Goal: Task Accomplishment & Management: Complete application form

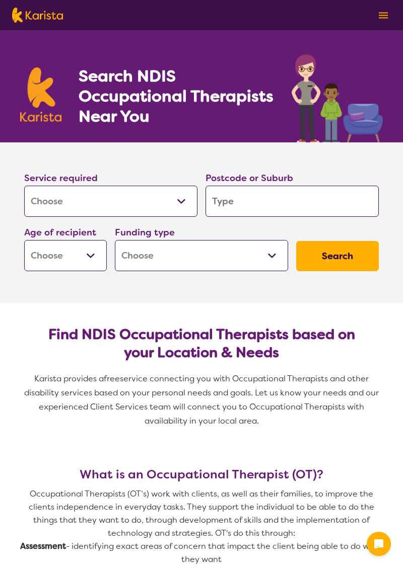
select select "[MEDICAL_DATA]"
click at [304, 200] on input "search" at bounding box center [291, 201] width 173 height 31
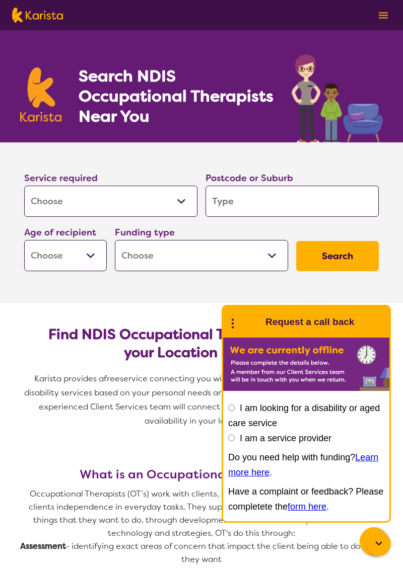
type input "M"
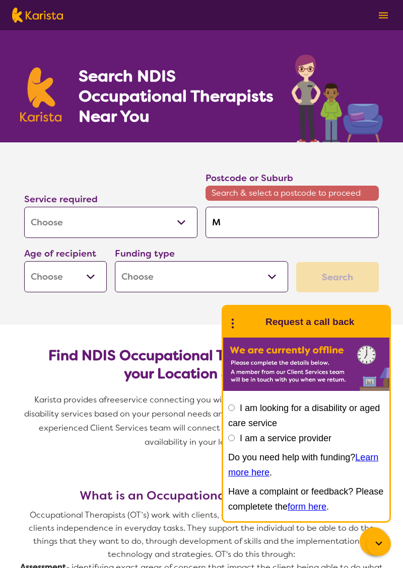
type input "Ma"
type input "Mac"
type input "[PERSON_NAME]"
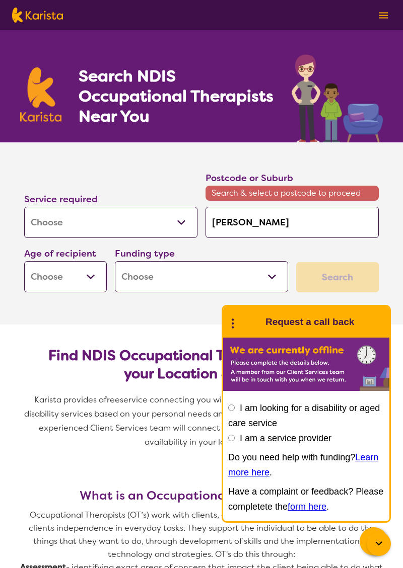
type input "[PERSON_NAME]"
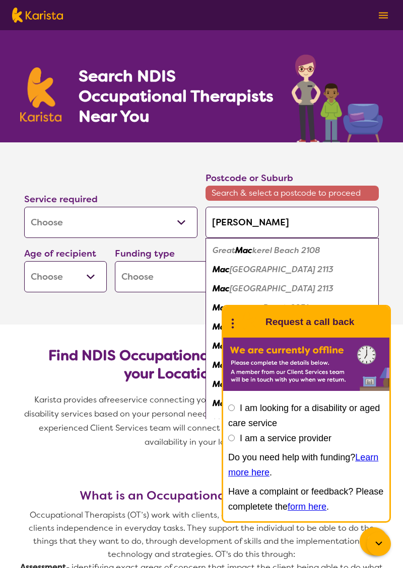
type input "Macka"
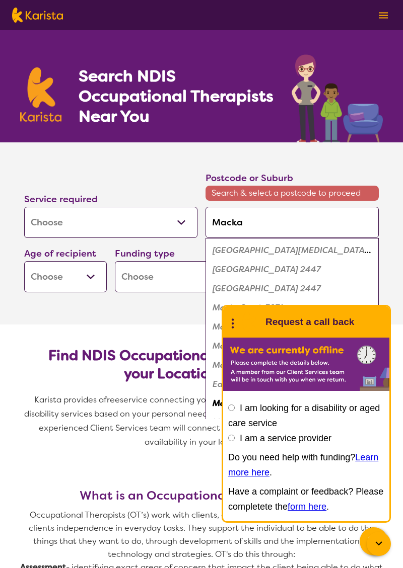
type input "Mackay"
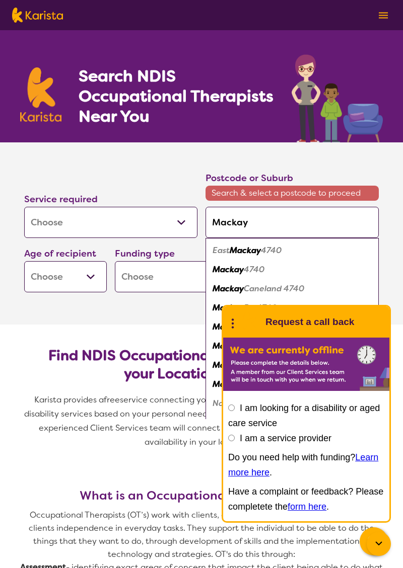
click at [308, 275] on div "Mackay 4740" at bounding box center [291, 269] width 163 height 19
type input "4740"
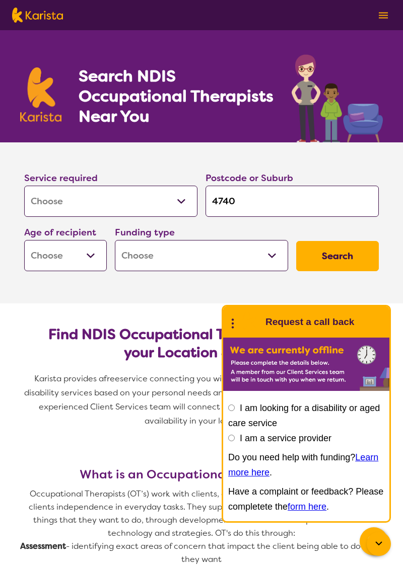
click at [64, 257] on select "Early Childhood - 0 to 9 Child - 10 to 11 Adolescent - 12 to 17 Adult - 18 to 6…" at bounding box center [65, 255] width 83 height 31
select select "EC"
click at [171, 254] on select "Home Care Package (HCP) National Disability Insurance Scheme (NDIS) I don't know" at bounding box center [201, 255] width 173 height 31
select select "NDIS"
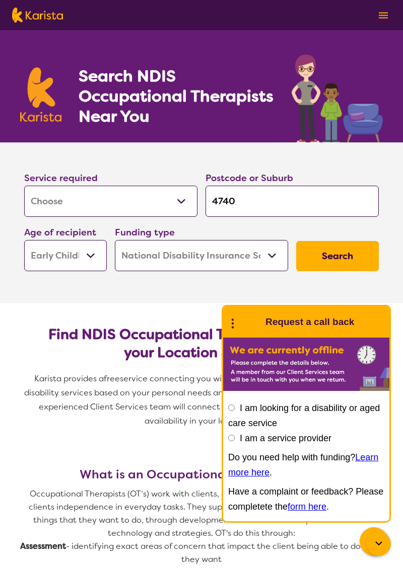
select select "NDIS"
click at [353, 254] on button "Search" at bounding box center [337, 256] width 83 height 30
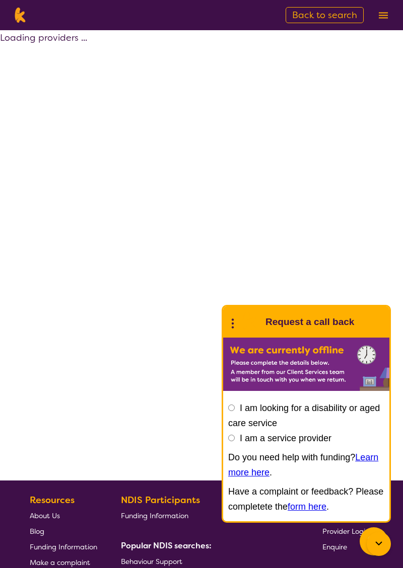
select select "by_score"
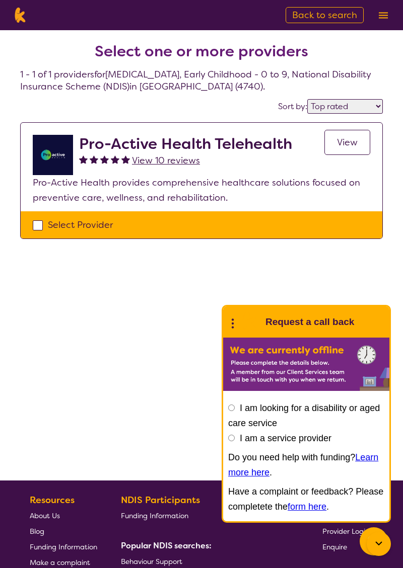
click at [159, 424] on div "Select one or more providers 1 - 1 of 1 providers for [MEDICAL_DATA] , Early Ch…" at bounding box center [201, 255] width 403 height 450
click at [351, 142] on span "View" at bounding box center [347, 142] width 21 height 12
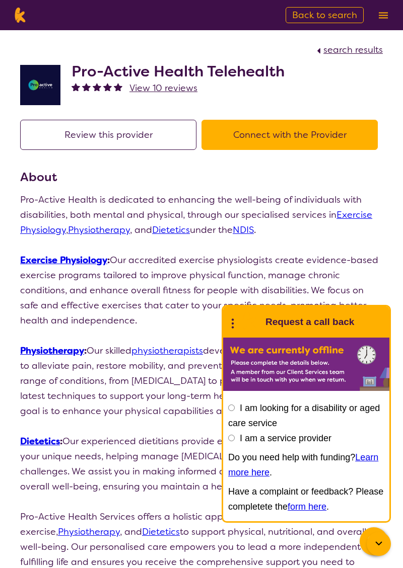
select select "by_score"
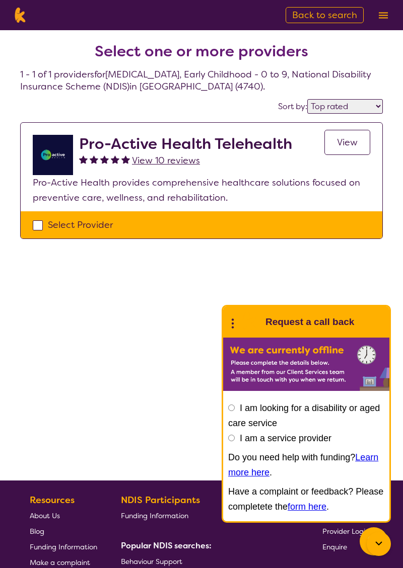
select select "[MEDICAL_DATA]"
select select "EC"
select select "NDIS"
select select "[MEDICAL_DATA]"
select select "EC"
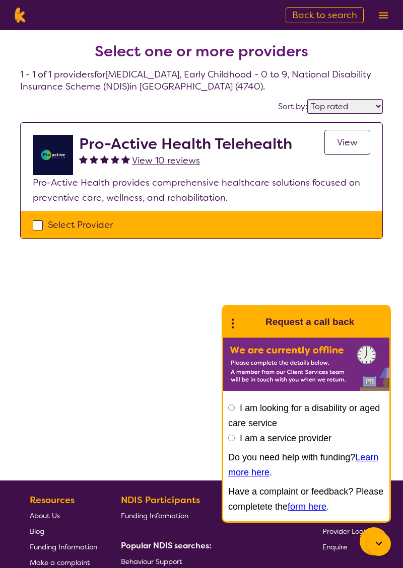
select select "NDIS"
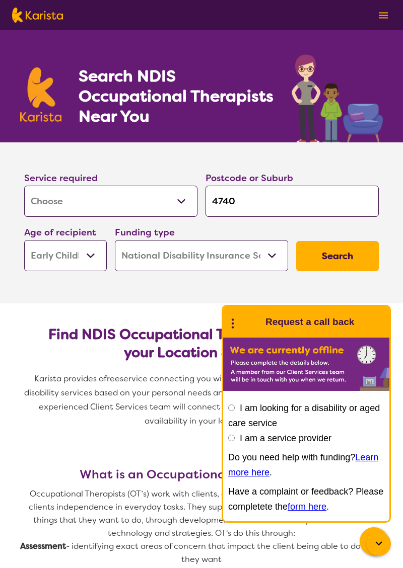
click at [286, 203] on input "4740" at bounding box center [291, 201] width 173 height 31
type input "474"
type input "47"
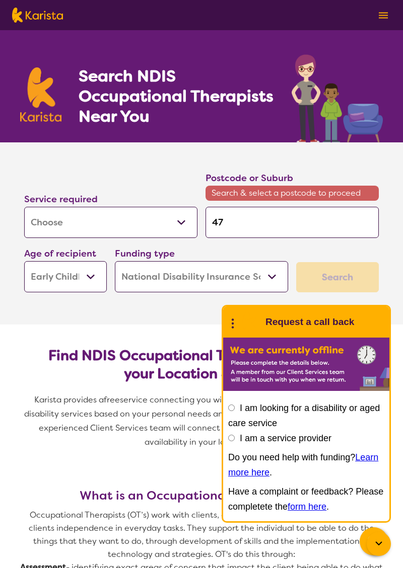
type input "4"
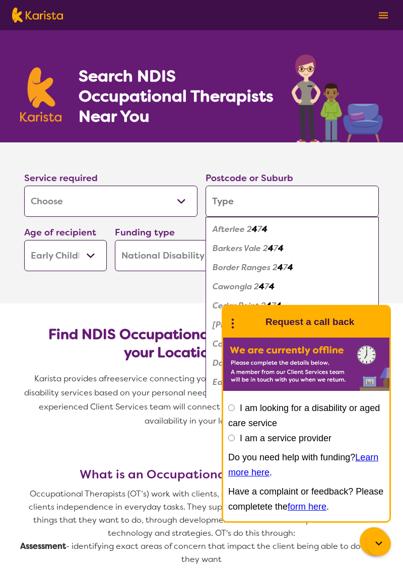
type input "T"
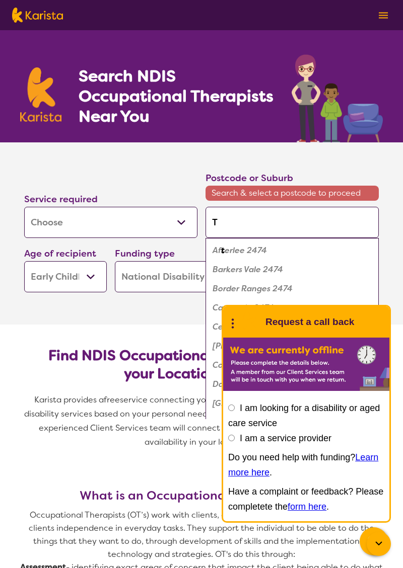
type input "To"
type input "Too"
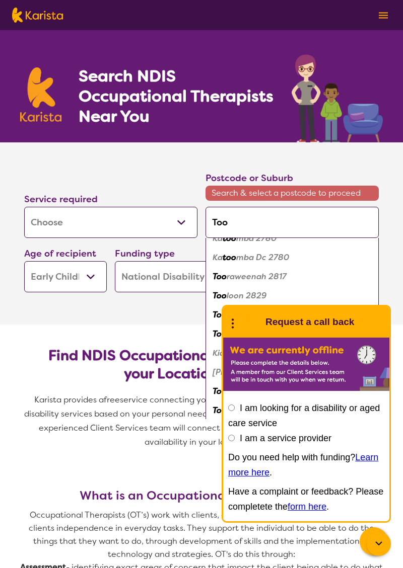
scroll to position [554, 0]
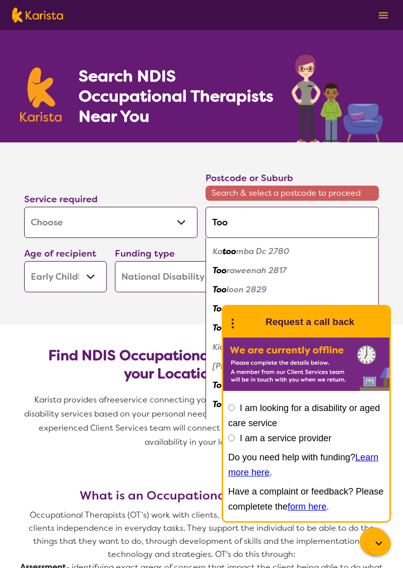
type input "Toow"
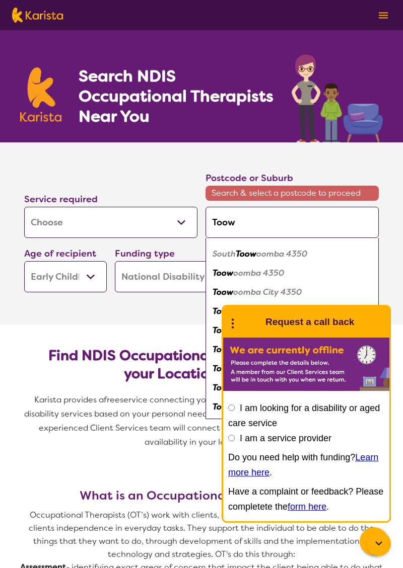
scroll to position [111, 0]
type input "Toowoomba"
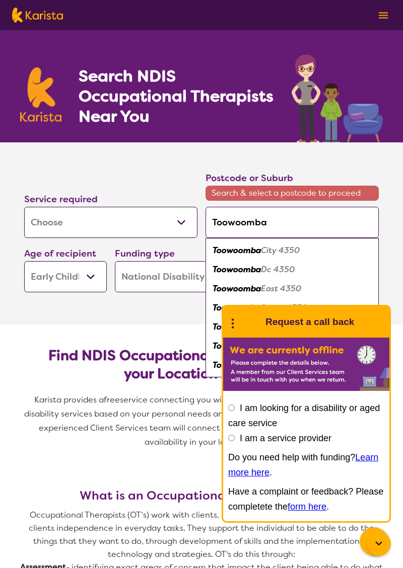
scroll to position [0, 0]
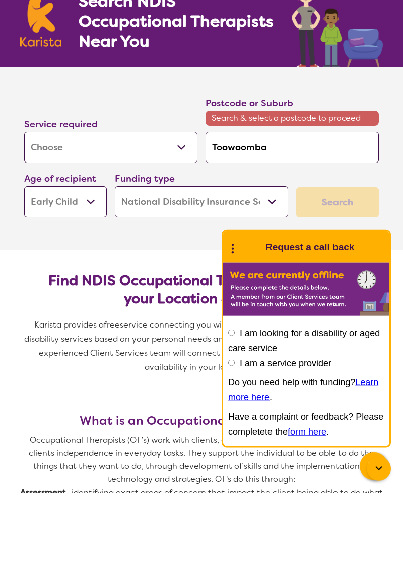
click at [285, 225] on input "Toowoomba" at bounding box center [291, 222] width 173 height 31
type input "Toowoomba"
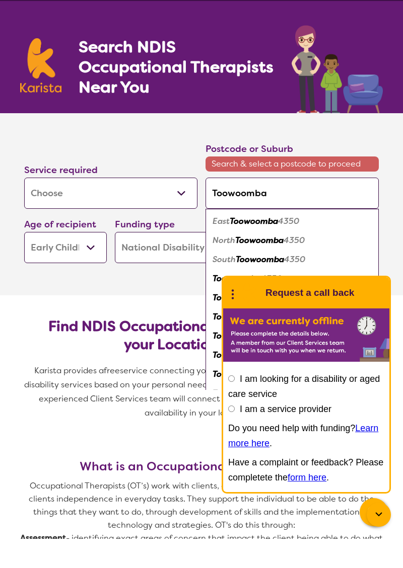
click at [364, 329] on div "End Conversation Request a call back" at bounding box center [306, 322] width 166 height 31
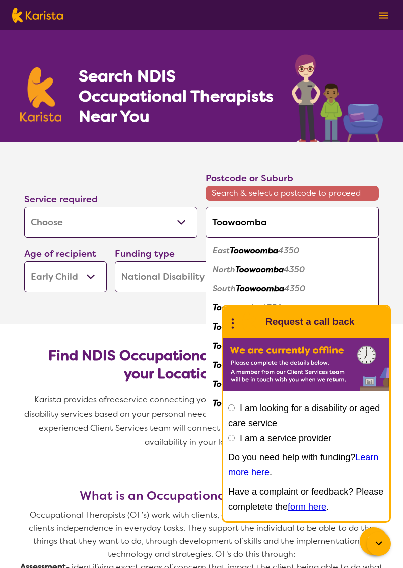
click at [386, 539] on div at bounding box center [378, 544] width 24 height 24
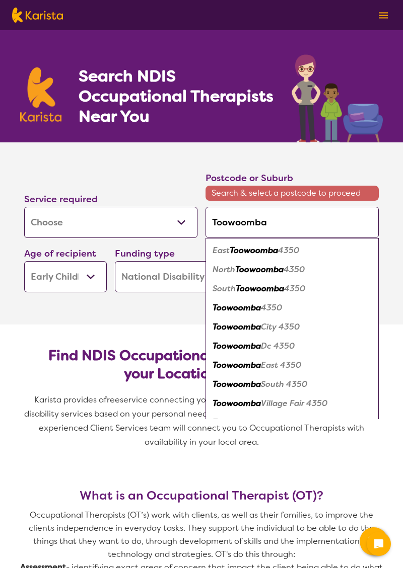
click at [269, 309] on em "4350" at bounding box center [271, 307] width 21 height 11
type input "4350"
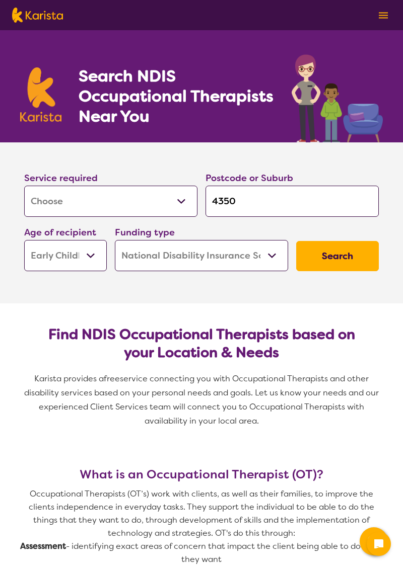
click at [349, 255] on button "Search" at bounding box center [337, 256] width 83 height 30
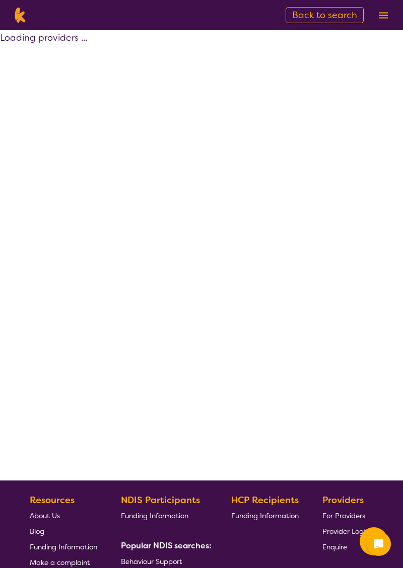
select select "by_score"
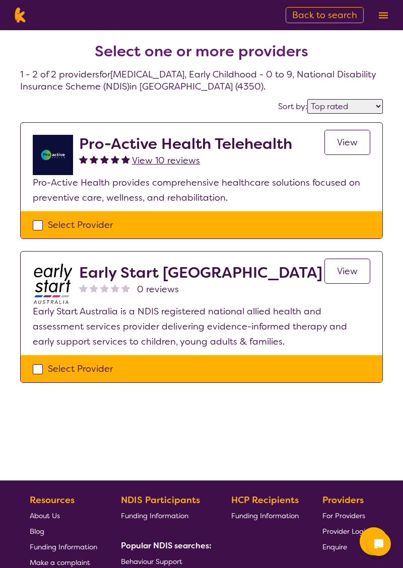
click at [359, 272] on link "View" at bounding box center [347, 271] width 46 height 25
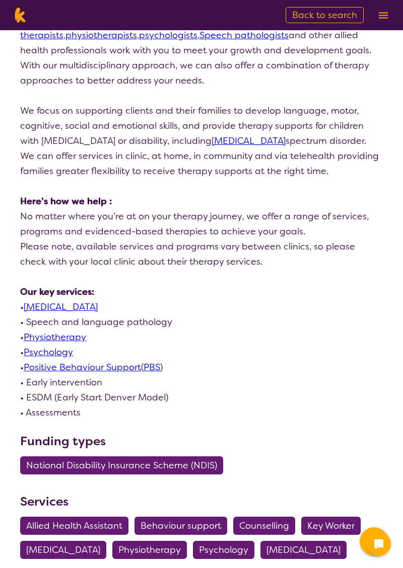
scroll to position [290, 0]
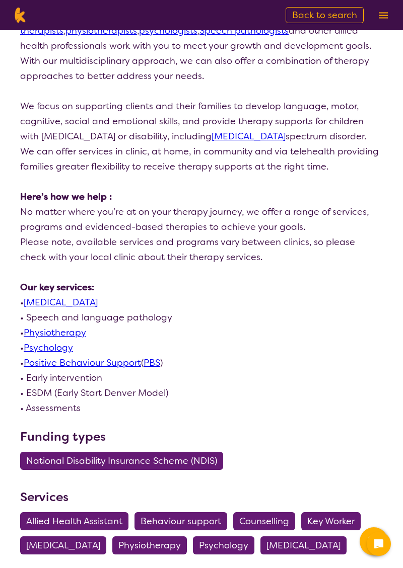
click at [96, 299] on link "[MEDICAL_DATA]" at bounding box center [61, 302] width 74 height 12
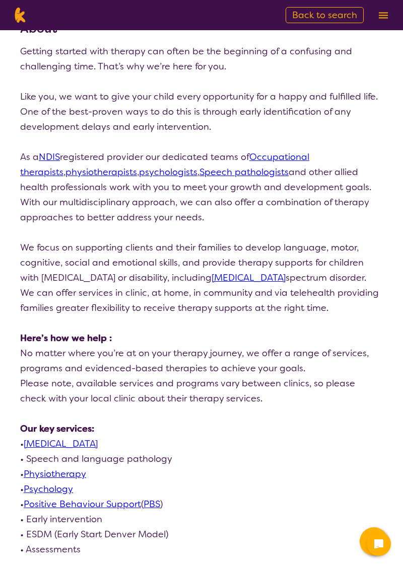
scroll to position [0, 0]
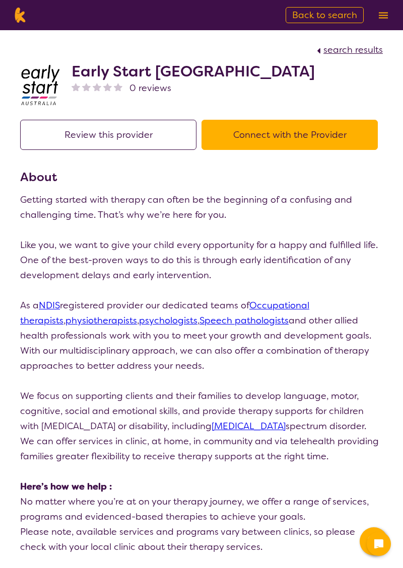
click at [324, 134] on button "Connect with the Provider" at bounding box center [289, 135] width 176 height 30
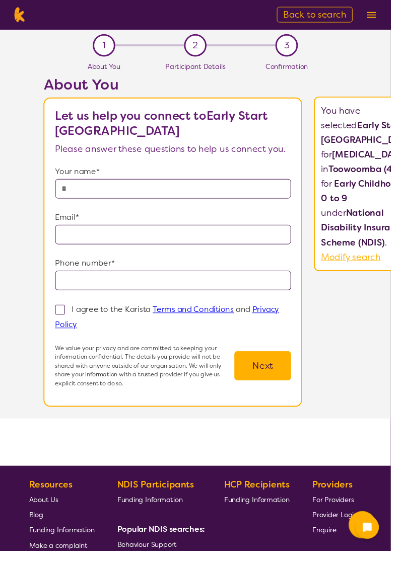
click at [262, 186] on input "text" at bounding box center [179, 195] width 244 height 20
type input "**********"
click at [164, 241] on input "email" at bounding box center [179, 242] width 244 height 20
type input "**********"
click at [198, 288] on input "tel" at bounding box center [179, 289] width 244 height 20
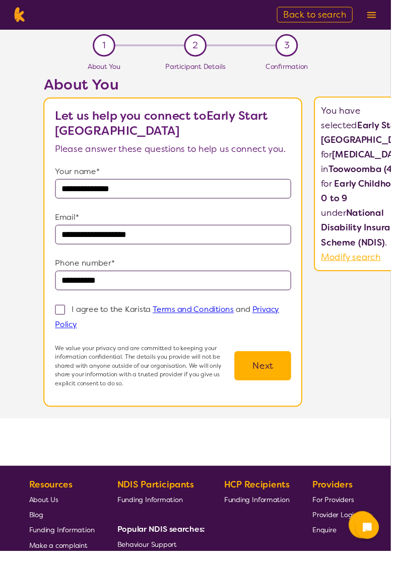
type input "**********"
click at [67, 323] on span at bounding box center [62, 320] width 10 height 10
click at [83, 331] on input "I agree to the Karista Terms and Conditions and Privacy Policy" at bounding box center [83, 334] width 7 height 7
checkbox input "true"
click at [299, 377] on button "Next" at bounding box center [271, 377] width 58 height 30
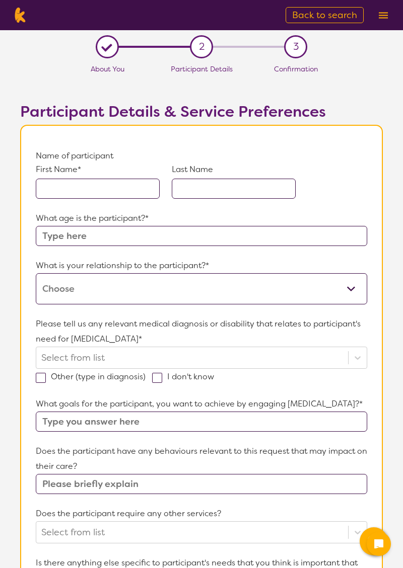
click at [131, 193] on input "text" at bounding box center [98, 189] width 124 height 20
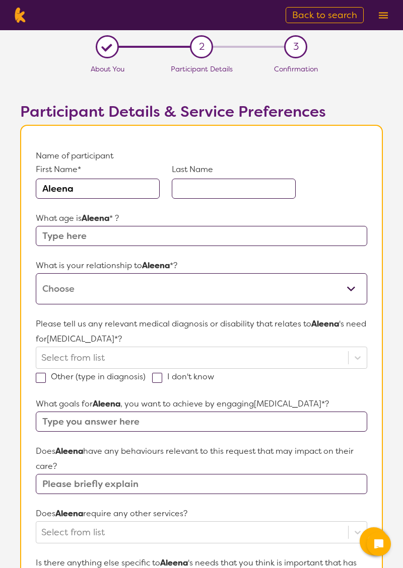
type input "Aleena"
click at [240, 188] on input "text" at bounding box center [234, 189] width 124 height 20
type input "[PERSON_NAME]"
click at [213, 234] on input "text" at bounding box center [201, 236] width 331 height 20
type input "3"
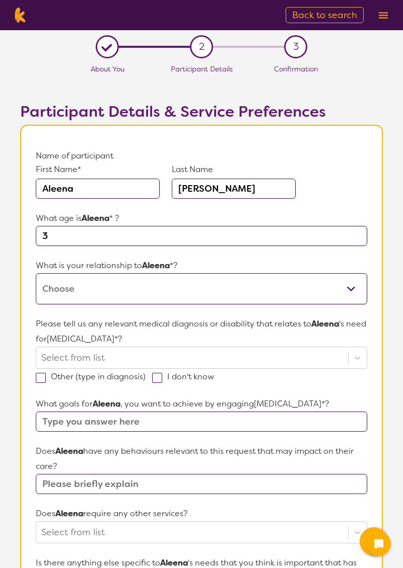
click at [163, 283] on select "This request is for myself I am their parent I am their child I am their spouse…" at bounding box center [201, 288] width 331 height 31
select select "I am their parent"
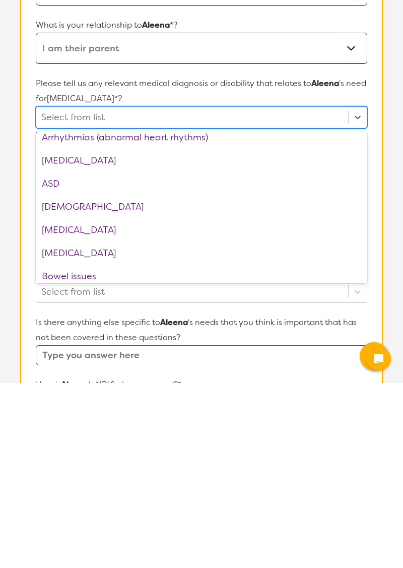
scroll to position [148, 0]
click at [85, 412] on div "[MEDICAL_DATA]" at bounding box center [201, 414] width 331 height 23
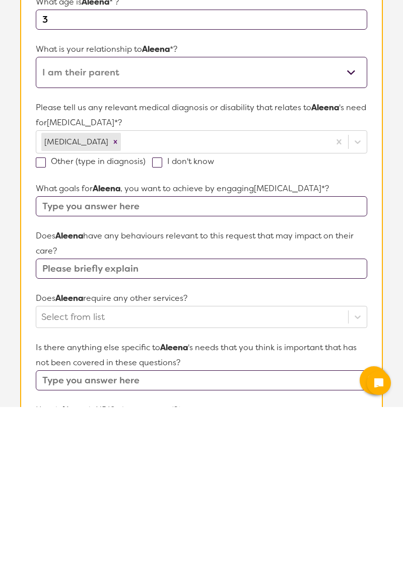
scroll to position [55, 0]
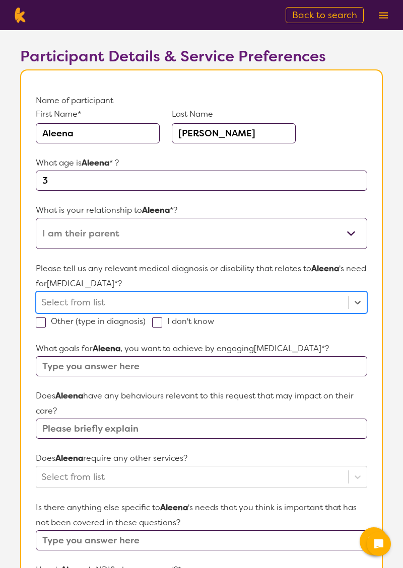
click at [37, 318] on span at bounding box center [41, 323] width 10 height 10
click at [145, 318] on input "Other (type in diagnosis)" at bounding box center [148, 321] width 7 height 7
checkbox input "true"
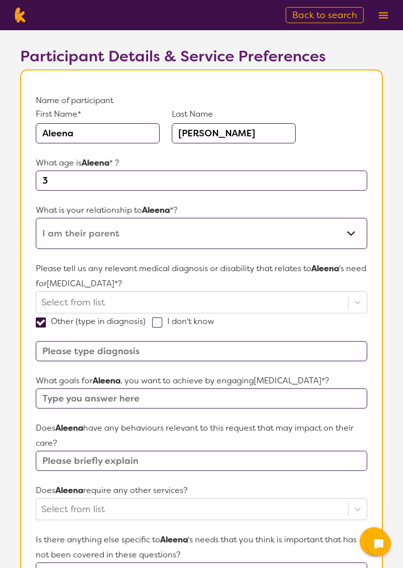
click at [244, 349] on input at bounding box center [201, 351] width 331 height 20
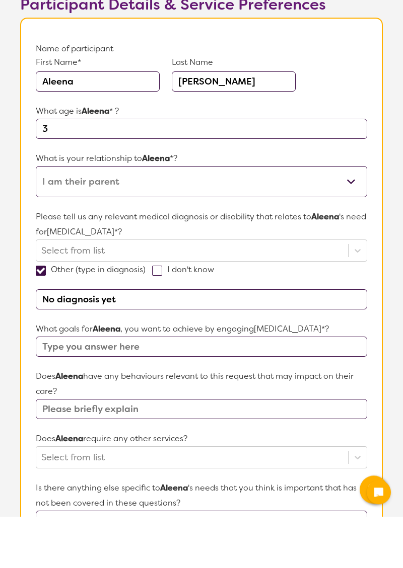
type input "No diagnosis yet"
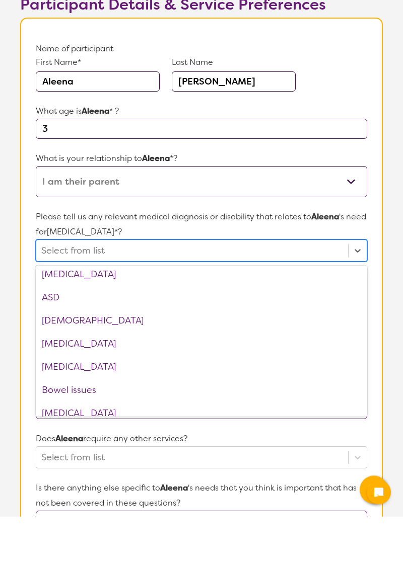
scroll to position [172, 0]
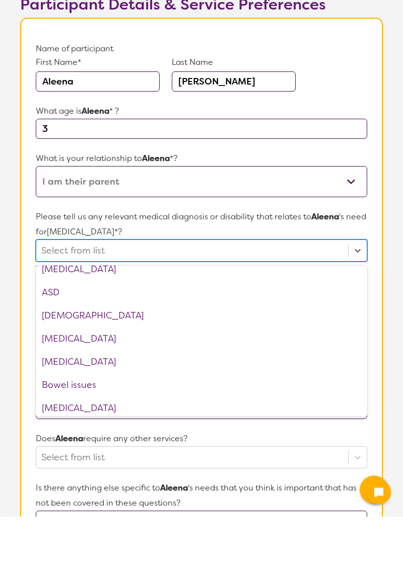
click at [158, 391] on div "[MEDICAL_DATA]" at bounding box center [201, 390] width 331 height 23
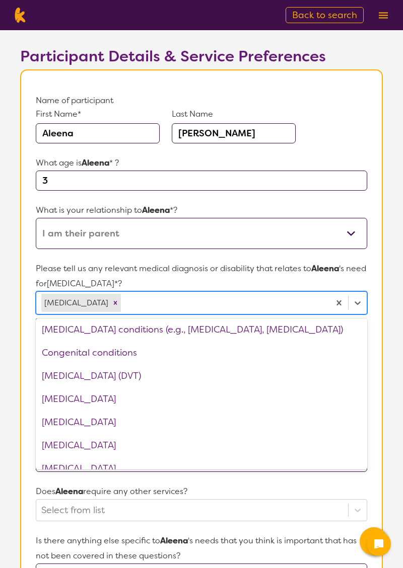
scroll to position [422, 0]
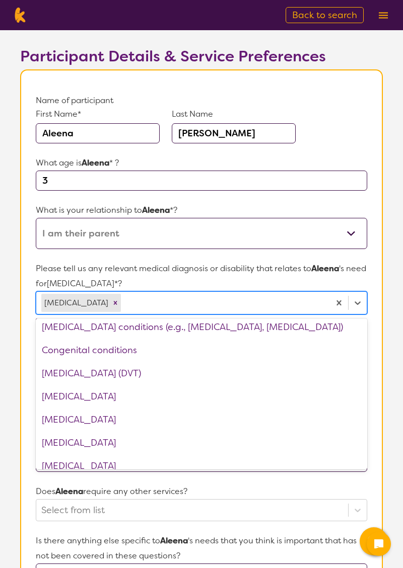
click at [134, 349] on div "Congenital conditions" at bounding box center [201, 350] width 331 height 23
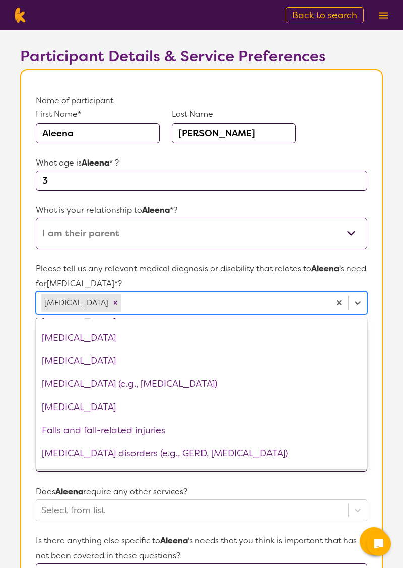
scroll to position [612, 0]
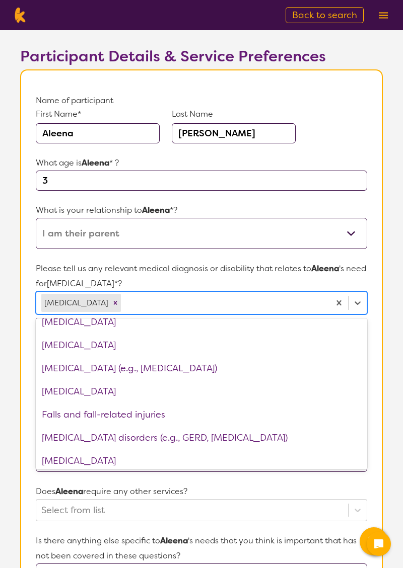
click at [107, 347] on div "[MEDICAL_DATA]" at bounding box center [201, 345] width 331 height 23
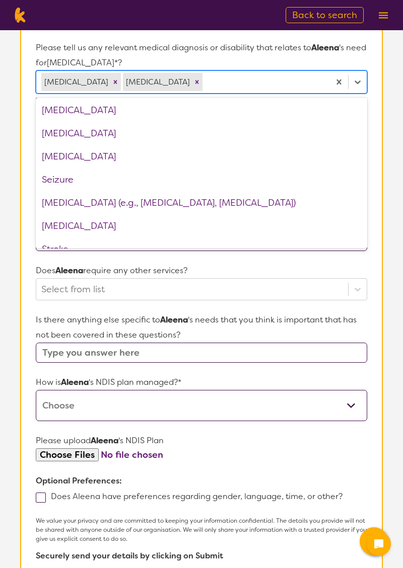
scroll to position [1385, 0]
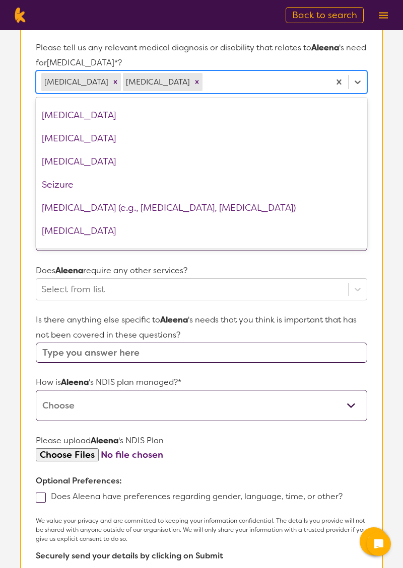
click at [67, 184] on div "Seizure" at bounding box center [201, 184] width 331 height 23
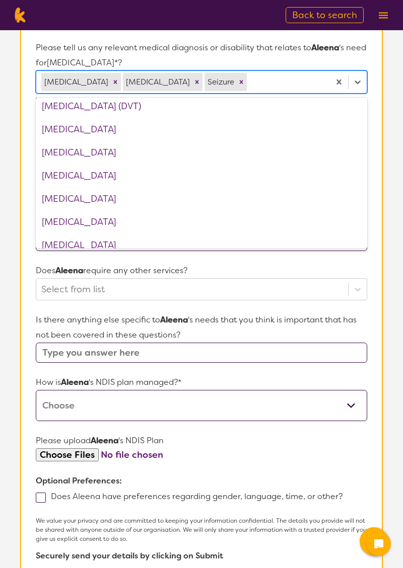
scroll to position [472, 0]
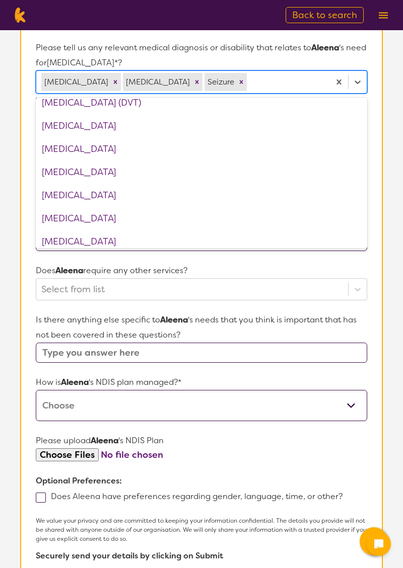
click at [116, 145] on div "[MEDICAL_DATA]" at bounding box center [201, 148] width 331 height 23
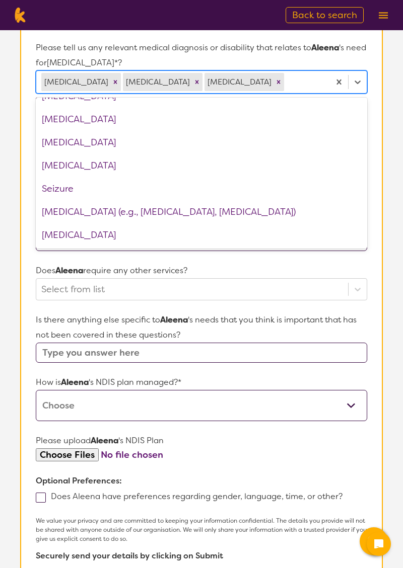
scroll to position [1357, 0]
click at [63, 201] on div "Seizure" at bounding box center [201, 189] width 331 height 23
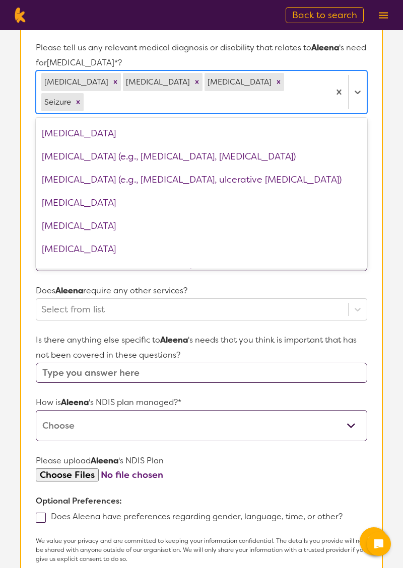
scroll to position [788, 0]
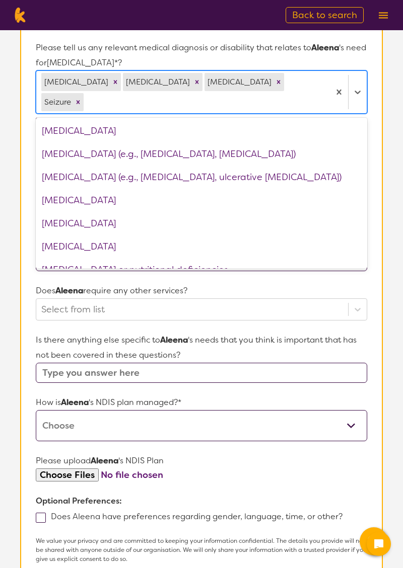
click at [83, 219] on div "[MEDICAL_DATA]" at bounding box center [201, 223] width 331 height 23
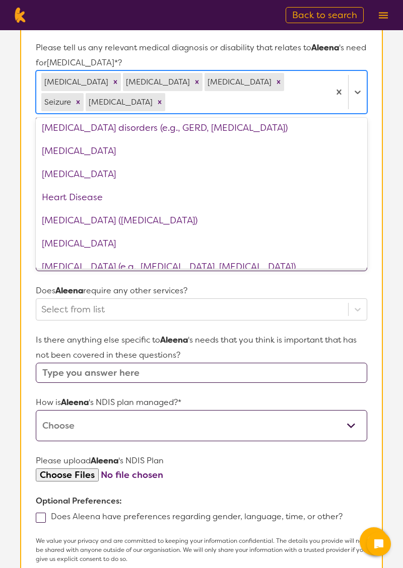
scroll to position [678, 0]
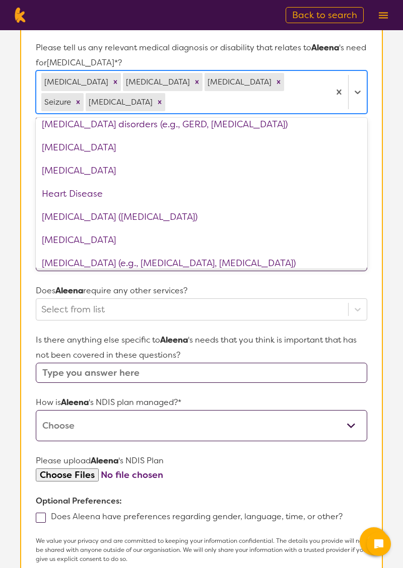
click at [87, 191] on div "Heart Disease" at bounding box center [201, 193] width 331 height 23
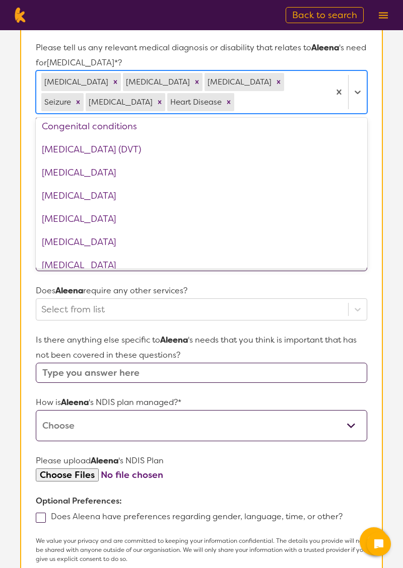
scroll to position [444, 0]
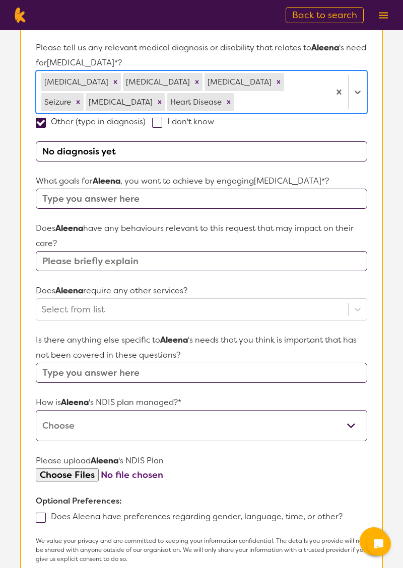
click at [317, 196] on input "text" at bounding box center [201, 199] width 331 height 20
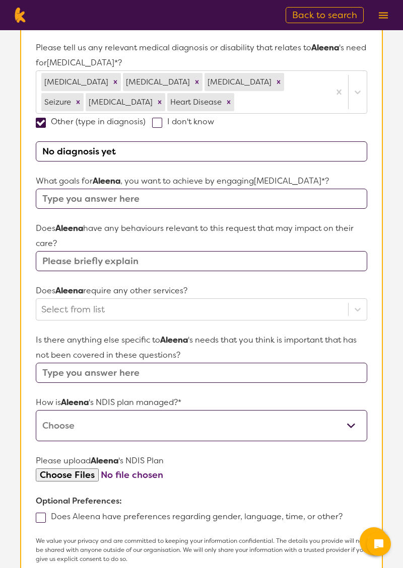
click at [388, 47] on section "Participant Details & Service Preferences Name of participant First Name* [PERS…" at bounding box center [201, 240] width 387 height 877
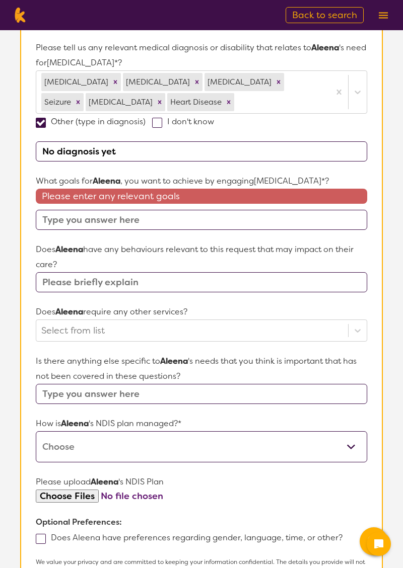
click at [281, 213] on input "text" at bounding box center [201, 220] width 331 height 20
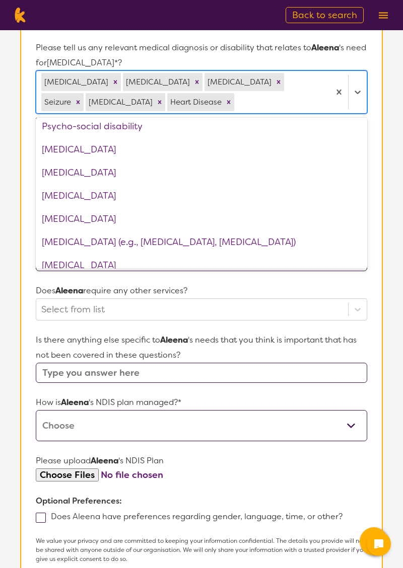
scroll to position [1287, 0]
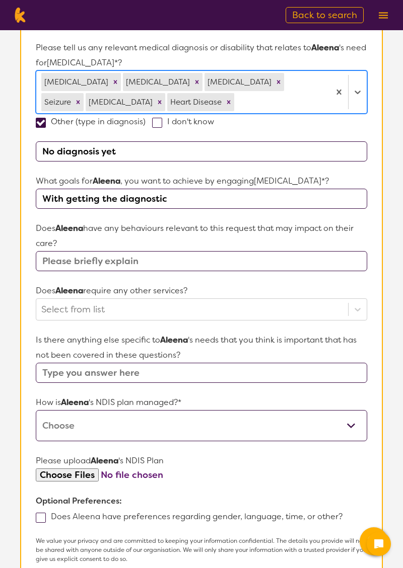
click at [172, 196] on input "With getting the diagnostic" at bounding box center [201, 199] width 331 height 20
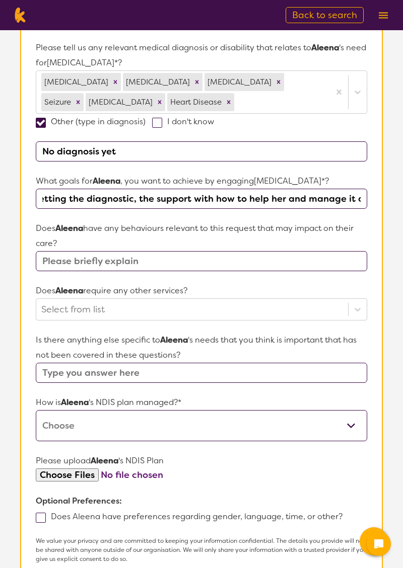
scroll to position [0, 35]
click at [297, 196] on input "With getting the diagnostic, the support with how to help her and manage it all" at bounding box center [201, 199] width 331 height 20
click at [317, 195] on input "With getting the diagnostic, the support with how to help her and how manage it…" at bounding box center [201, 199] width 331 height 20
type input "With getting the diagnostic, the support with how to help her get through her u…"
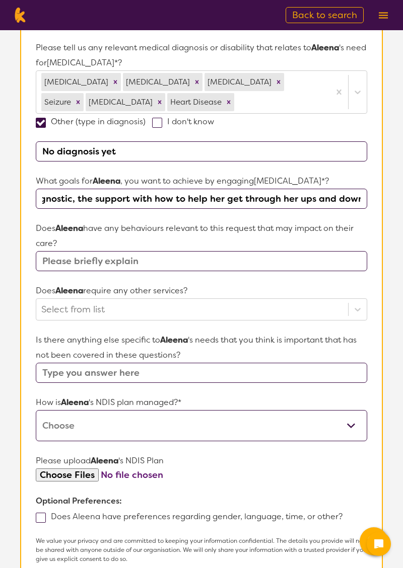
click at [67, 254] on input "text" at bounding box center [201, 261] width 331 height 20
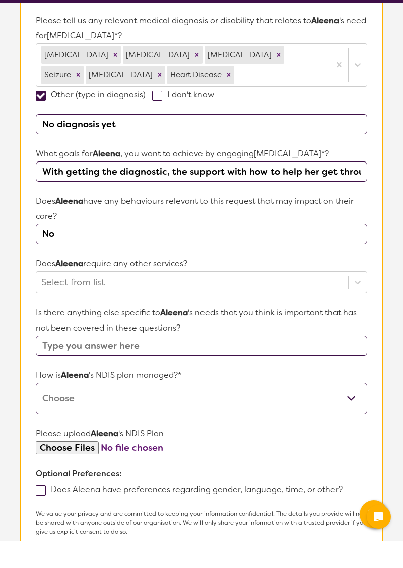
scroll to position [276, 0]
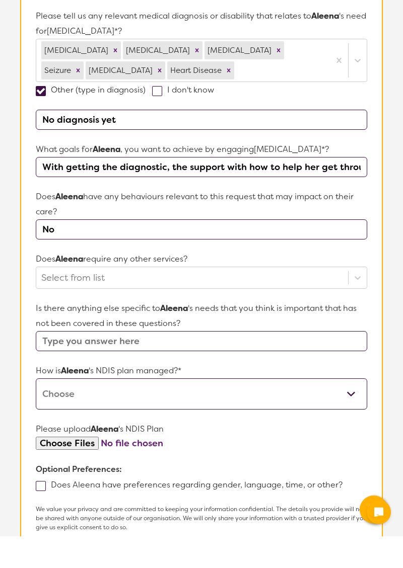
type input "No"
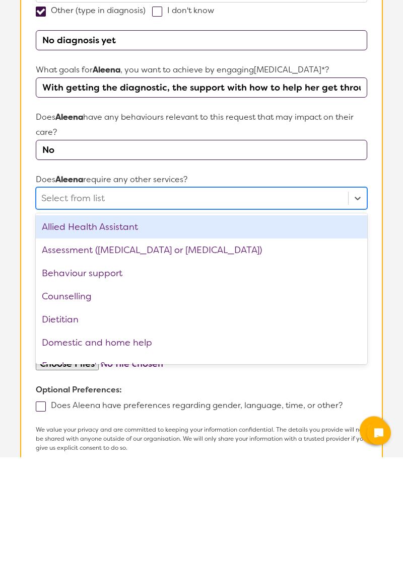
click at [84, 424] on div "Dietitian" at bounding box center [201, 430] width 331 height 23
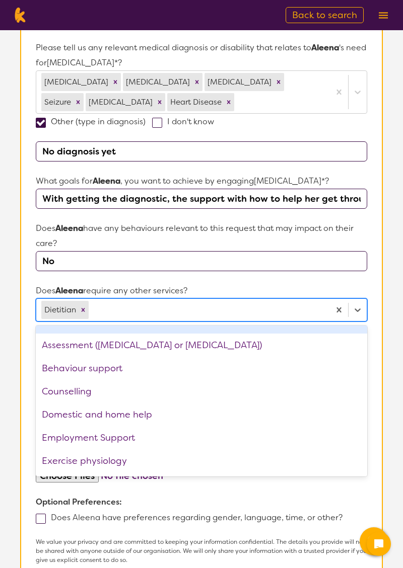
scroll to position [0, 0]
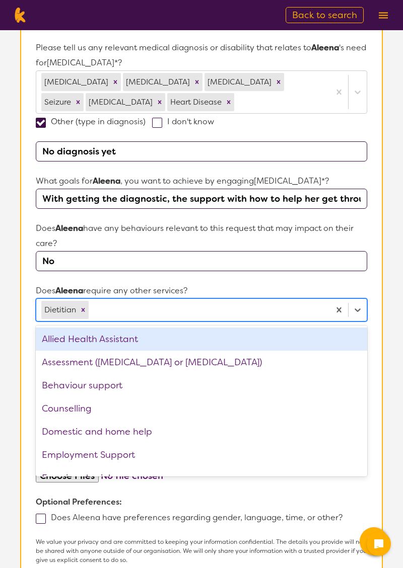
click at [146, 363] on div "Assessment ([MEDICAL_DATA] or [MEDICAL_DATA])" at bounding box center [201, 362] width 331 height 23
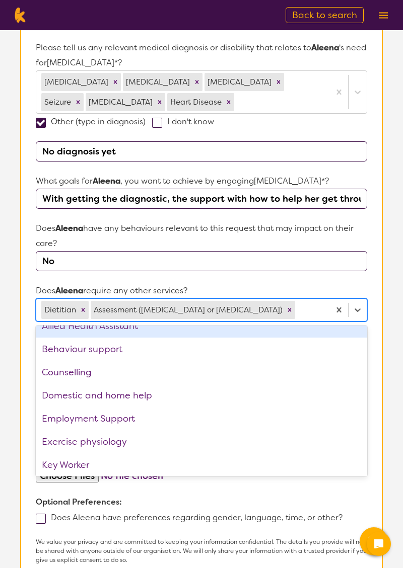
scroll to position [14, 0]
click at [118, 349] on div "Behaviour support" at bounding box center [201, 348] width 331 height 23
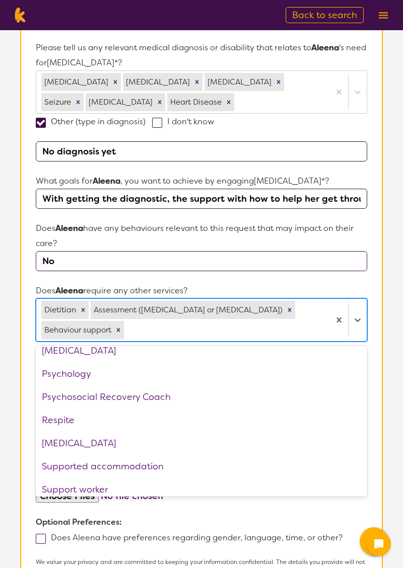
scroll to position [270, 0]
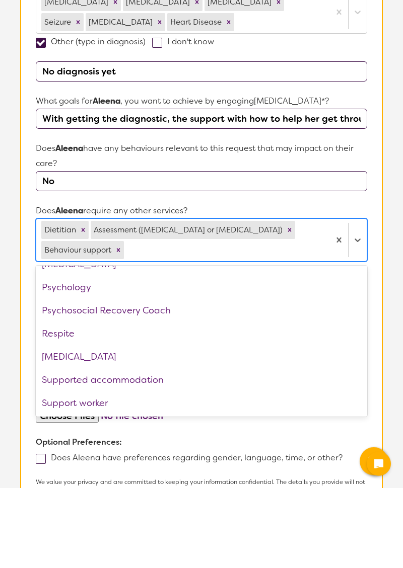
click at [98, 425] on div "[MEDICAL_DATA]" at bounding box center [201, 436] width 331 height 23
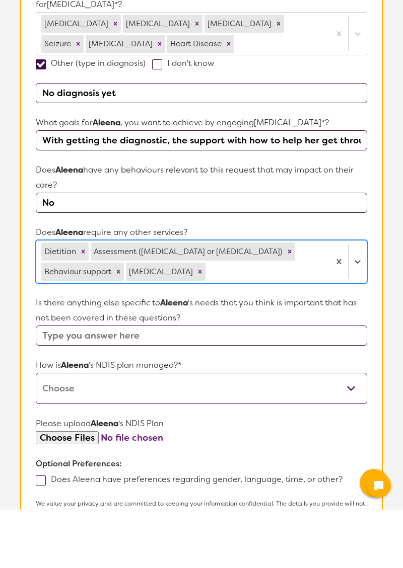
scroll to position [276, 0]
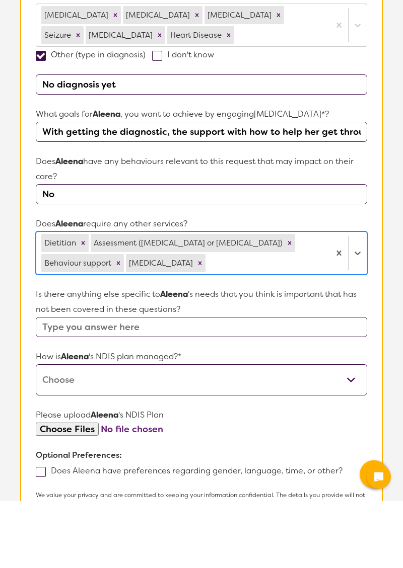
click at [280, 397] on input "text" at bounding box center [201, 394] width 331 height 20
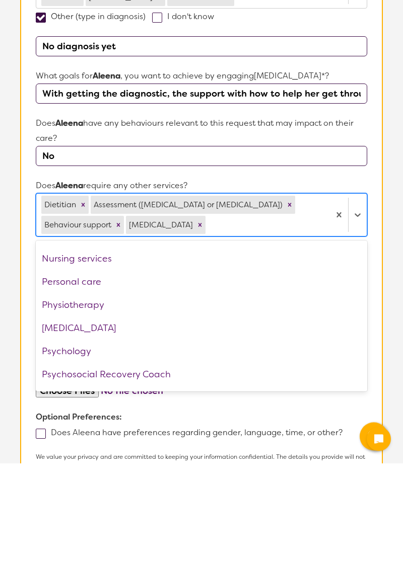
scroll to position [181, 0]
click at [102, 406] on div "Physiotherapy" at bounding box center [201, 409] width 331 height 23
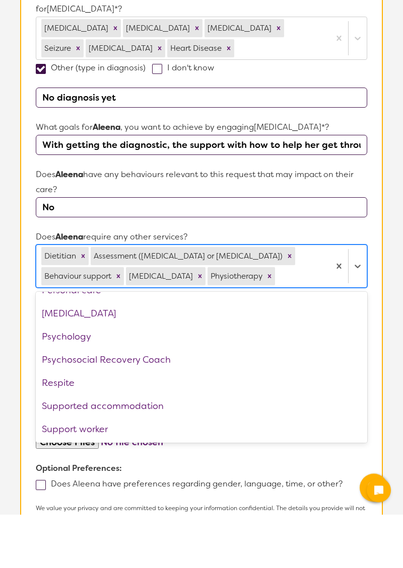
scroll to position [276, 0]
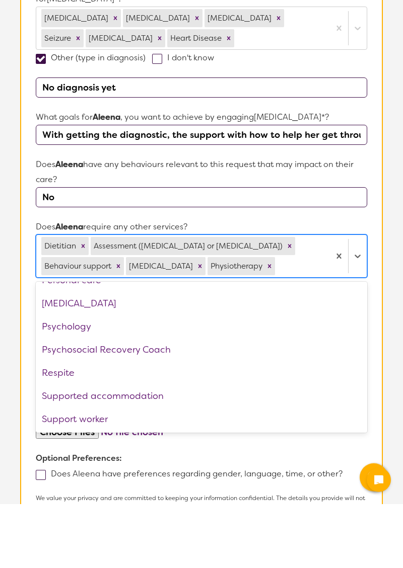
click at [44, 393] on div "Psychology" at bounding box center [201, 390] width 331 height 23
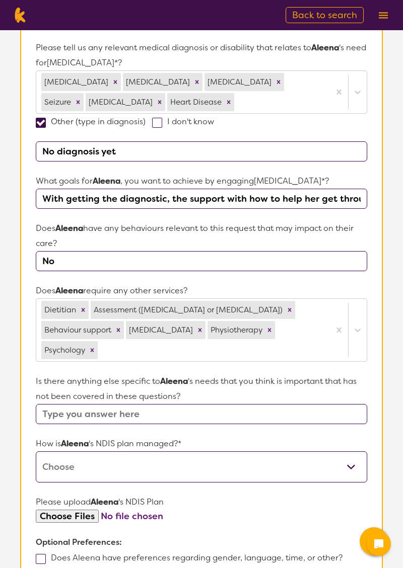
click at [226, 451] on select "Self-managed NDIS plan Managed by a registered plan management provider (not th…" at bounding box center [201, 466] width 331 height 31
select select "Plan Managed"
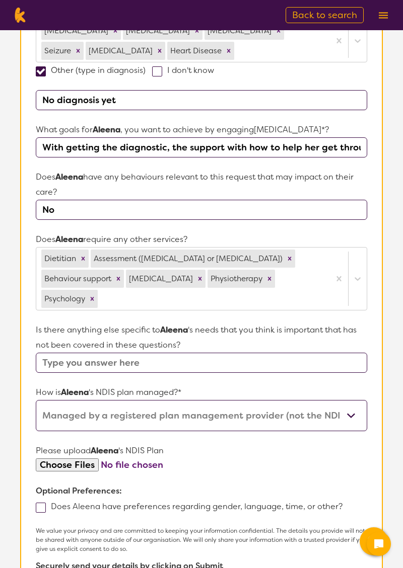
scroll to position [329, 0]
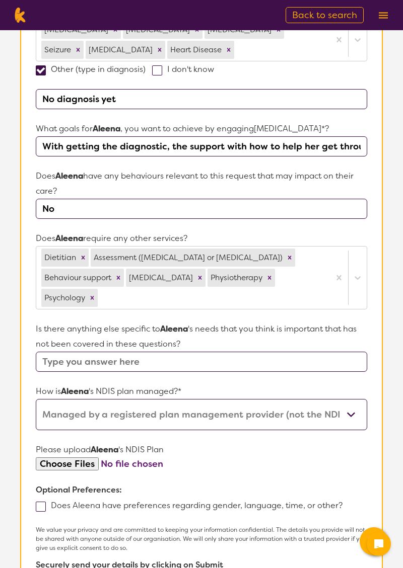
click at [81, 458] on input "file" at bounding box center [201, 465] width 331 height 14
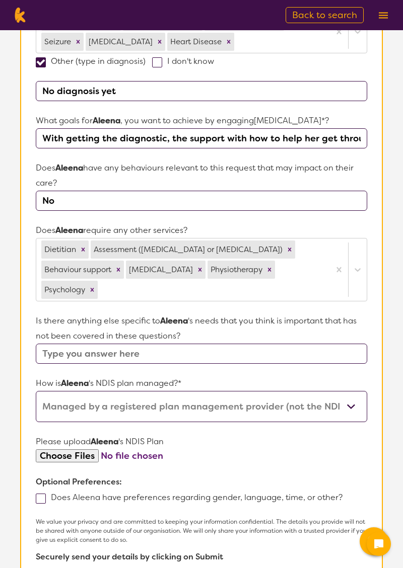
scroll to position [377, 0]
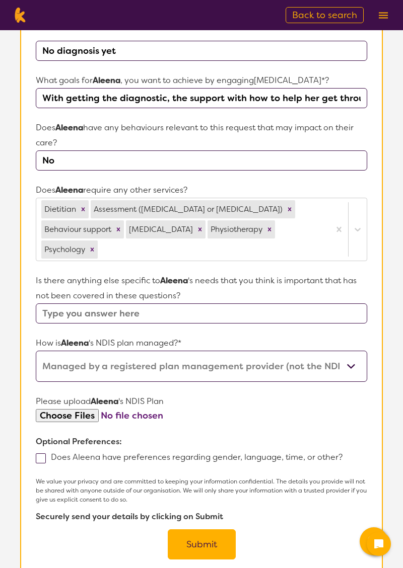
click at [75, 409] on input "file" at bounding box center [201, 416] width 331 height 14
type input "C:\fakepath\Plan Approved [DATE].pdf"
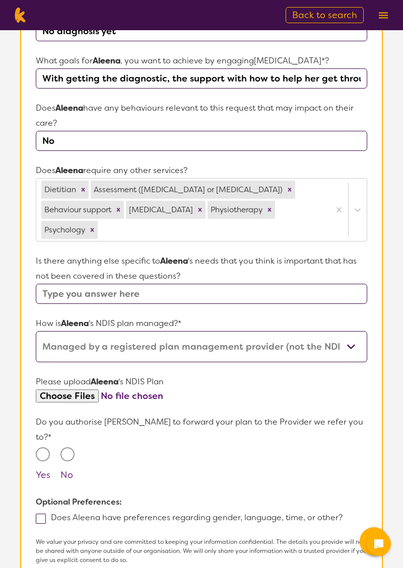
scroll to position [386, 0]
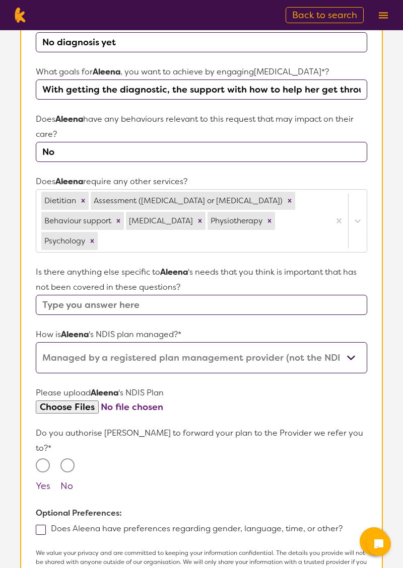
click at [41, 459] on input "Yes" at bounding box center [43, 466] width 14 height 14
radio input "true"
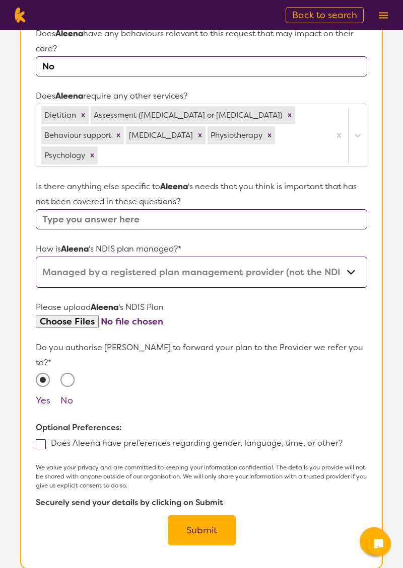
scroll to position [472, 0]
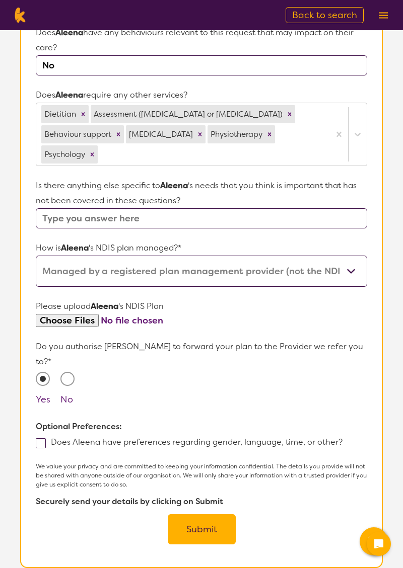
click at [209, 514] on button "Submit" at bounding box center [202, 529] width 68 height 30
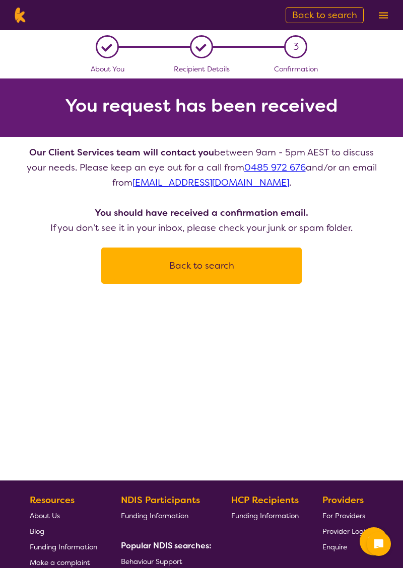
click at [254, 262] on button "Back to search" at bounding box center [201, 266] width 176 height 30
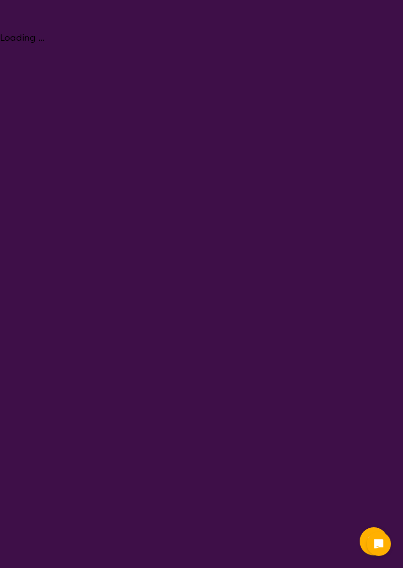
select select "[MEDICAL_DATA]"
select select "EC"
select select "NDIS"
select select "[MEDICAL_DATA]"
select select "EC"
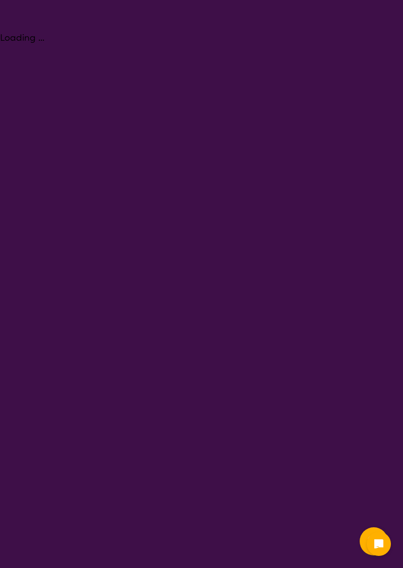
select select "NDIS"
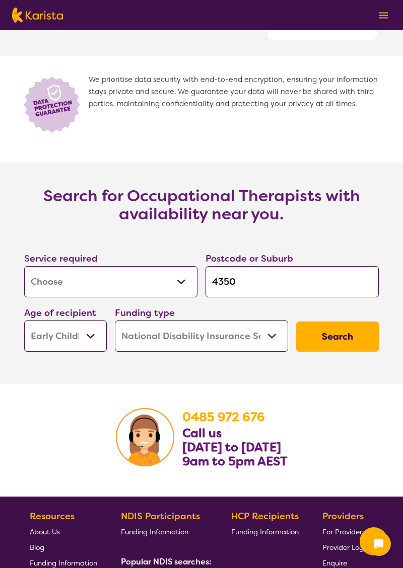
scroll to position [1396, 0]
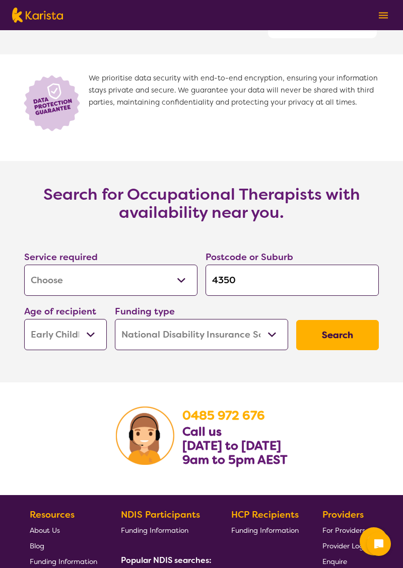
click at [175, 281] on select "Allied Health Assistant Assessment ([MEDICAL_DATA] or [MEDICAL_DATA]) Behaviour…" at bounding box center [110, 280] width 173 height 31
select select "Supported accommodation"
click at [343, 336] on button "Search" at bounding box center [337, 335] width 83 height 30
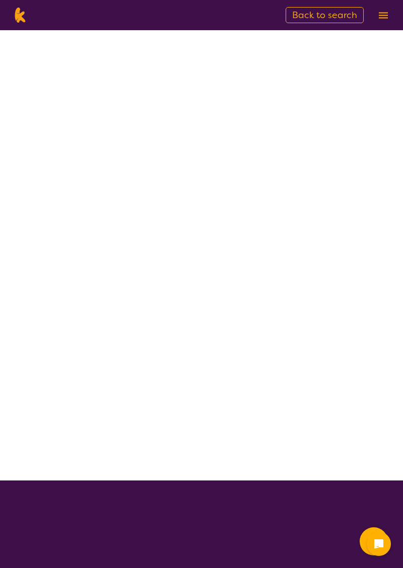
select select "Supported accommodation"
select select "EC"
select select "NDIS"
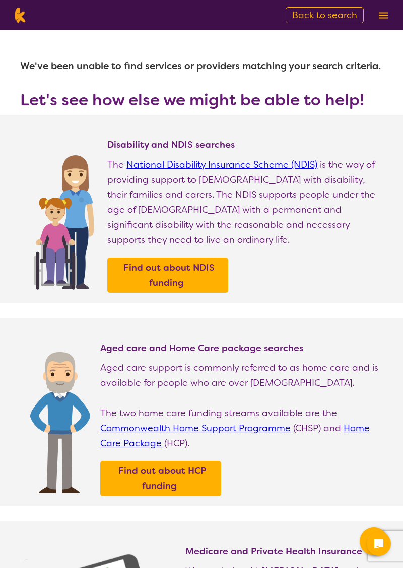
click at [35, 17] on nav "About us Funding Information NDIS - National Disability Insurance Scheme HCP - …" at bounding box center [201, 15] width 403 height 30
click at [19, 19] on img at bounding box center [20, 15] width 16 height 15
select select "Supported accommodation"
select select "EC"
select select "NDIS"
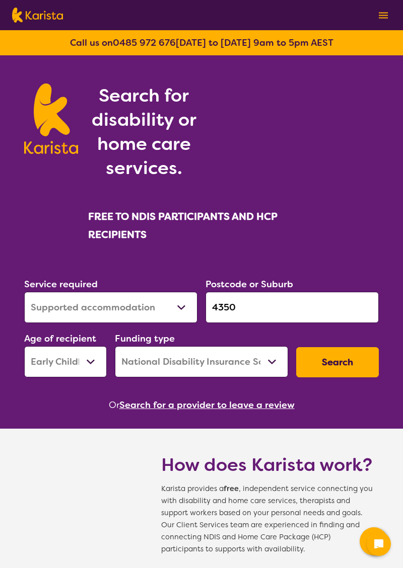
click at [387, 15] on img at bounding box center [382, 15] width 9 height 7
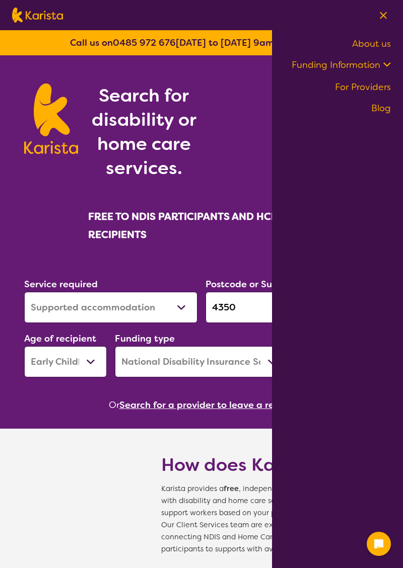
click at [387, 15] on button at bounding box center [382, 15] width 15 height 15
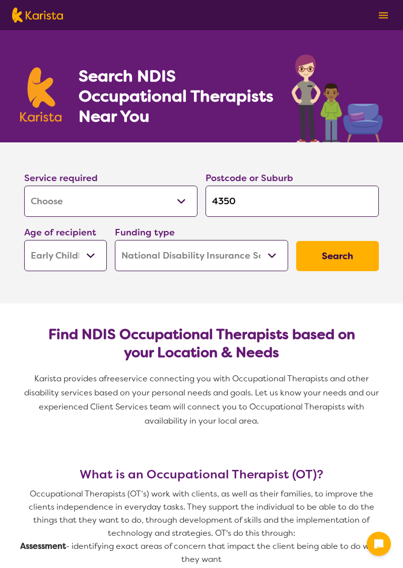
select select "[MEDICAL_DATA]"
select select "EC"
select select "NDIS"
select select "[MEDICAL_DATA]"
select select "EC"
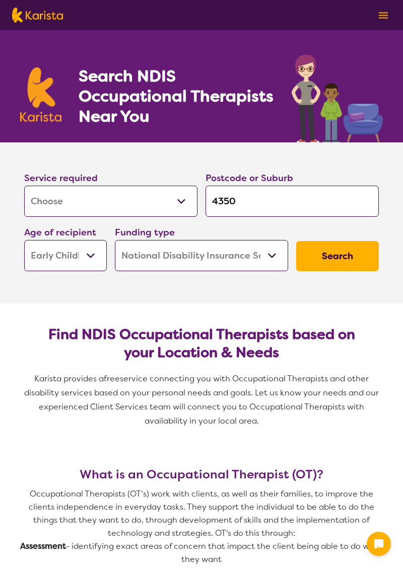
select select "NDIS"
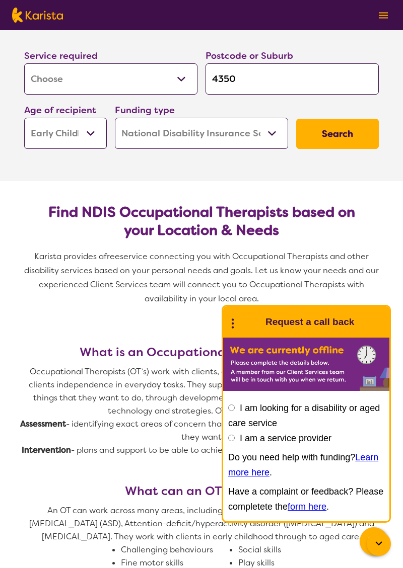
scroll to position [126, 0]
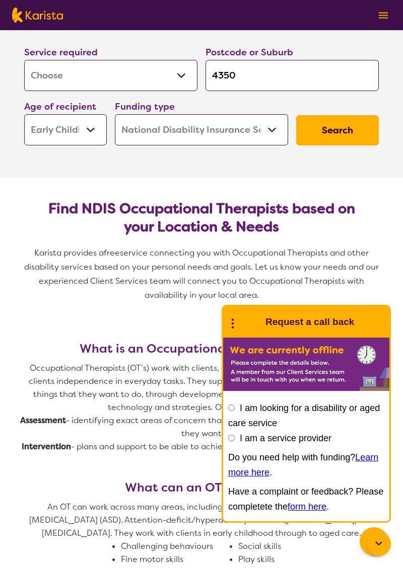
click at [371, 556] on div at bounding box center [378, 544] width 24 height 24
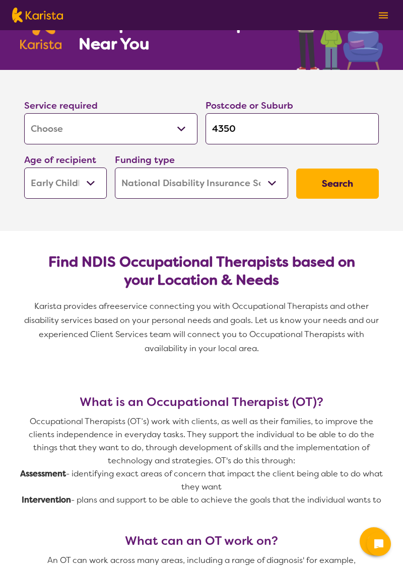
scroll to position [88, 0]
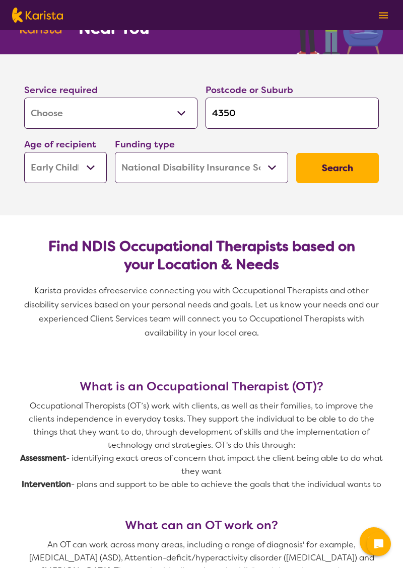
click at [357, 163] on button "Search" at bounding box center [337, 168] width 83 height 30
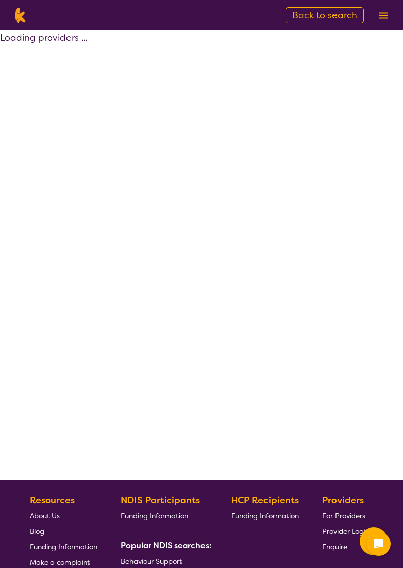
select select "by_score"
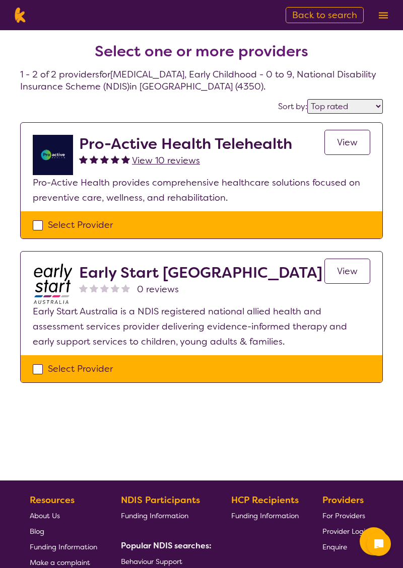
click at [356, 270] on span "View" at bounding box center [347, 271] width 21 height 12
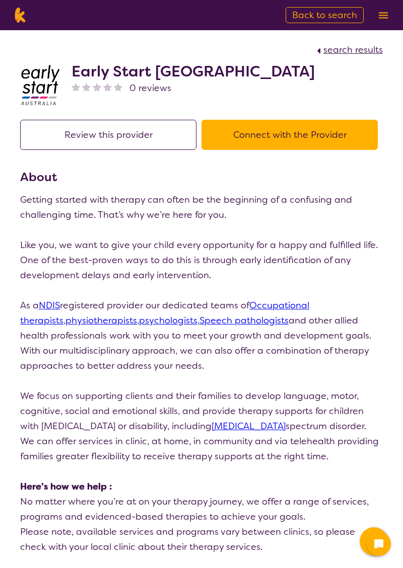
click at [337, 136] on button "Connect with the Provider" at bounding box center [289, 135] width 176 height 30
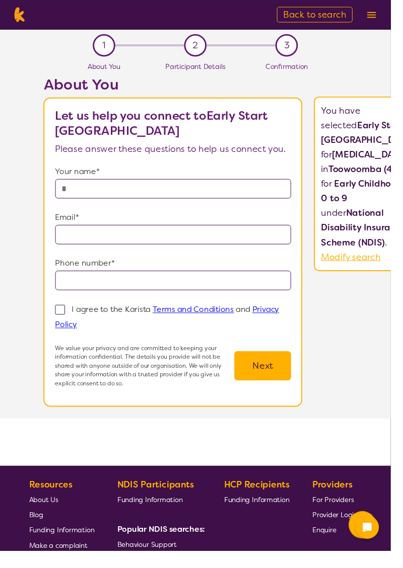
click at [230, 188] on input "text" at bounding box center [179, 195] width 244 height 20
type input "*"
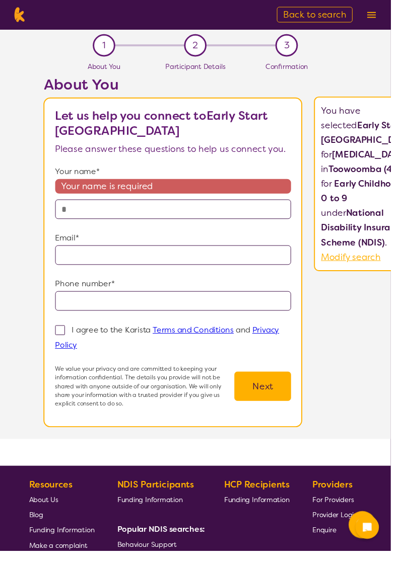
type input "*"
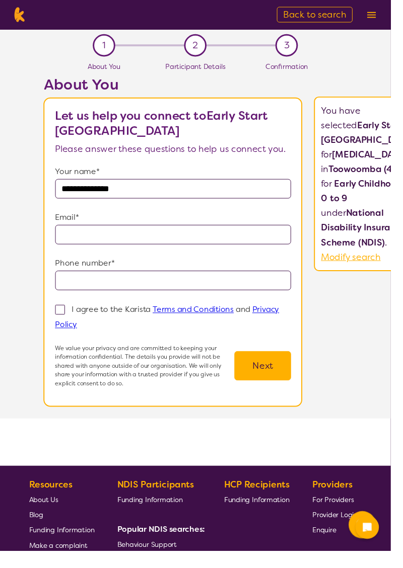
type input "**********"
click at [201, 243] on input "email" at bounding box center [179, 242] width 244 height 20
type input "**********"
click at [188, 292] on input "tel" at bounding box center [179, 289] width 244 height 20
type input "**********"
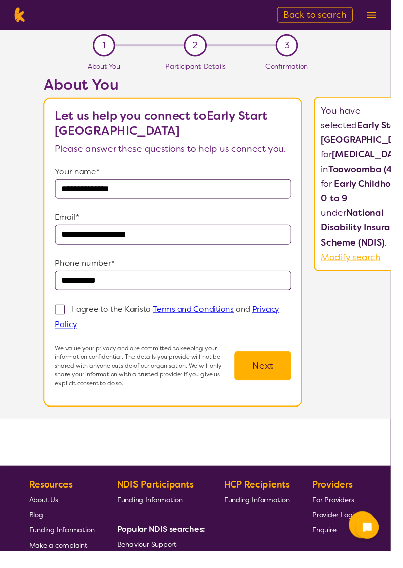
click at [67, 318] on span at bounding box center [62, 320] width 10 height 10
click at [80, 331] on input "I agree to the Karista Terms and Conditions and Privacy Policy" at bounding box center [83, 334] width 7 height 7
checkbox input "true"
click at [299, 381] on button "Next" at bounding box center [271, 377] width 58 height 30
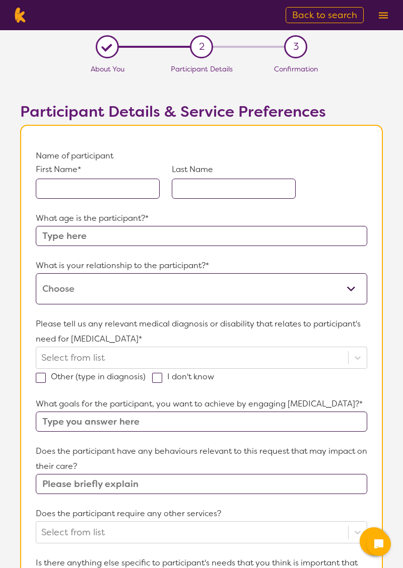
click at [108, 187] on input "text" at bounding box center [98, 189] width 124 height 20
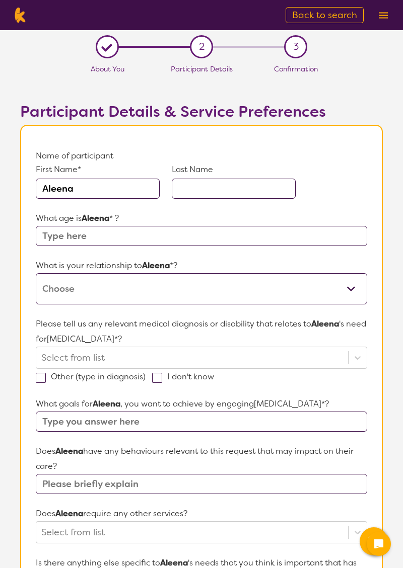
type input "Aleena"
click at [244, 188] on input "text" at bounding box center [234, 189] width 124 height 20
type input "[PERSON_NAME]"
click at [184, 235] on input "text" at bounding box center [201, 236] width 331 height 20
type input "3"
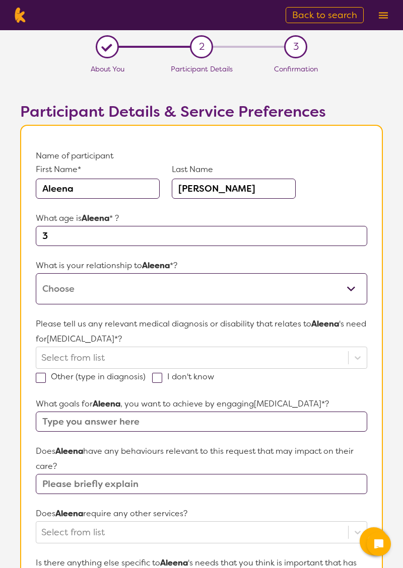
click at [249, 280] on select "This request is for myself I am their parent I am their child I am their spouse…" at bounding box center [201, 288] width 331 height 31
click at [258, 291] on select "This request is for myself I am their parent I am their child I am their spouse…" at bounding box center [201, 288] width 331 height 31
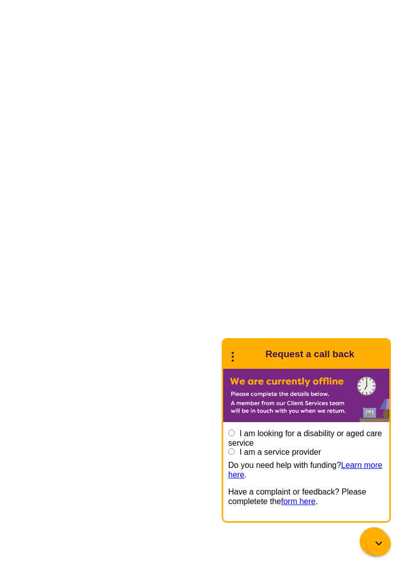
click at [375, 550] on icon at bounding box center [378, 544] width 12 height 12
click at [373, 543] on icon at bounding box center [378, 544] width 12 height 12
click at [379, 545] on icon at bounding box center [378, 544] width 7 height 4
click at [376, 541] on icon at bounding box center [378, 544] width 12 height 12
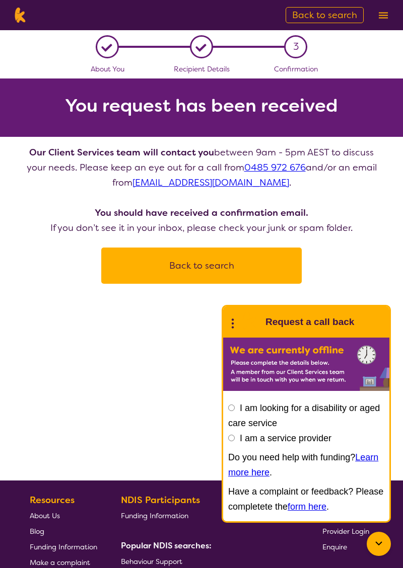
click at [17, 19] on img at bounding box center [20, 15] width 16 height 15
select select "Supported accommodation"
select select "EC"
select select "NDIS"
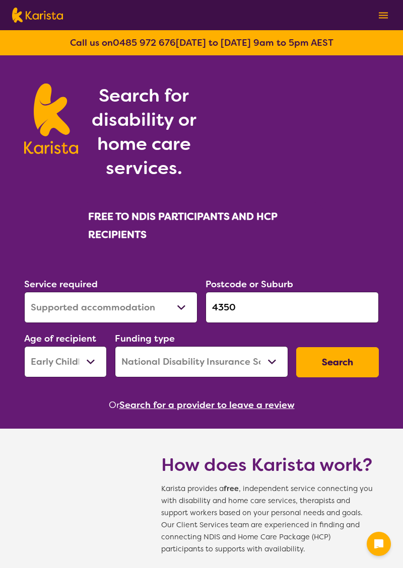
select select "Supported accommodation"
select select "EC"
select select "NDIS"
